Goal: Register for event/course

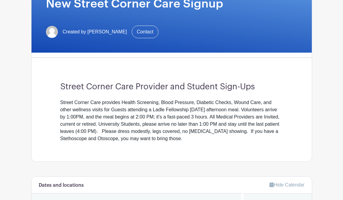
scroll to position [105, 0]
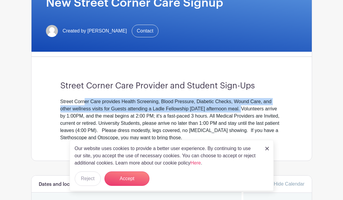
drag, startPoint x: 243, startPoint y: 108, endPoint x: 84, endPoint y: 101, distance: 159.5
click at [84, 101] on div "Street Corner Care provides Health Screening, Blood Pressure, Diabetic Checks, …" at bounding box center [171, 119] width 223 height 43
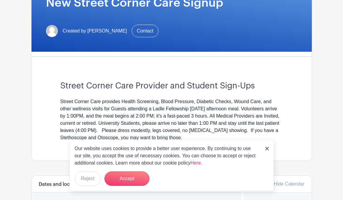
click at [64, 101] on div "Street Corner Care provides Health Screening, Blood Pressure, Diabetic Checks, …" at bounding box center [171, 119] width 223 height 43
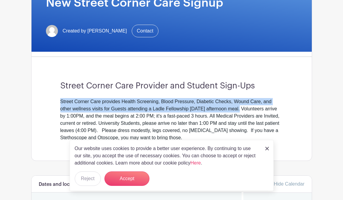
drag, startPoint x: 61, startPoint y: 101, endPoint x: 242, endPoint y: 108, distance: 181.4
click at [242, 108] on div "Street Corner Care provides Health Screening, Blood Pressure, Diabetic Checks, …" at bounding box center [171, 119] width 223 height 43
copy div "Street Corner Care provides Health Screening, Blood Pressure, Diabetic Checks, …"
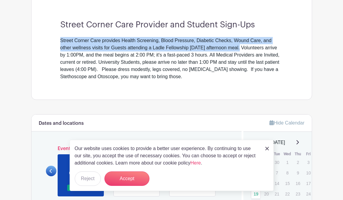
scroll to position [284, 0]
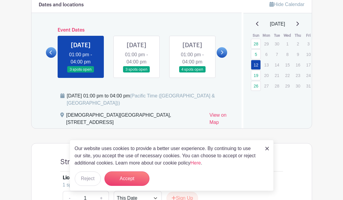
click at [266, 147] on img at bounding box center [267, 148] width 4 height 4
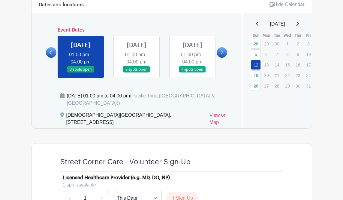
click at [299, 25] on icon at bounding box center [297, 23] width 3 height 5
click at [299, 23] on icon at bounding box center [297, 23] width 3 height 5
click at [299, 22] on icon at bounding box center [297, 23] width 3 height 5
click at [223, 55] on icon at bounding box center [222, 52] width 3 height 5
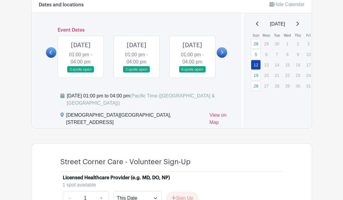
click at [223, 55] on icon at bounding box center [222, 52] width 3 height 5
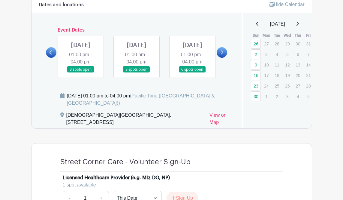
click at [223, 55] on icon at bounding box center [222, 52] width 3 height 5
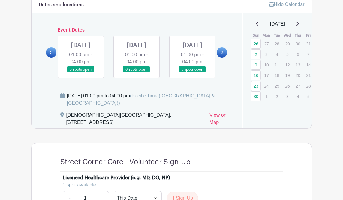
click at [223, 55] on icon at bounding box center [222, 52] width 3 height 5
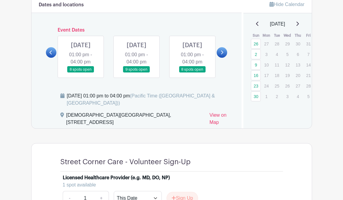
click at [223, 55] on icon at bounding box center [222, 52] width 3 height 5
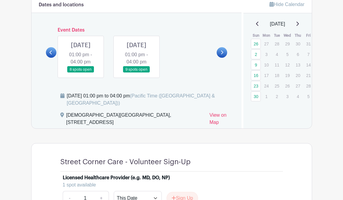
click at [137, 73] on link at bounding box center [137, 73] width 0 height 0
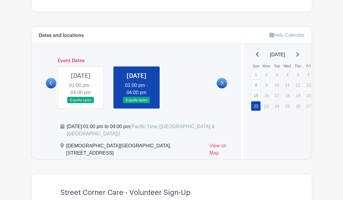
scroll to position [253, 0]
click at [220, 89] on link at bounding box center [222, 83] width 11 height 11
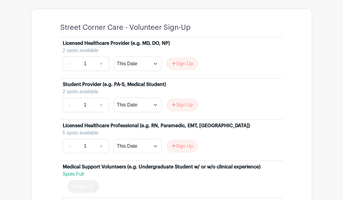
scroll to position [419, 0]
